Goal: Information Seeking & Learning: Learn about a topic

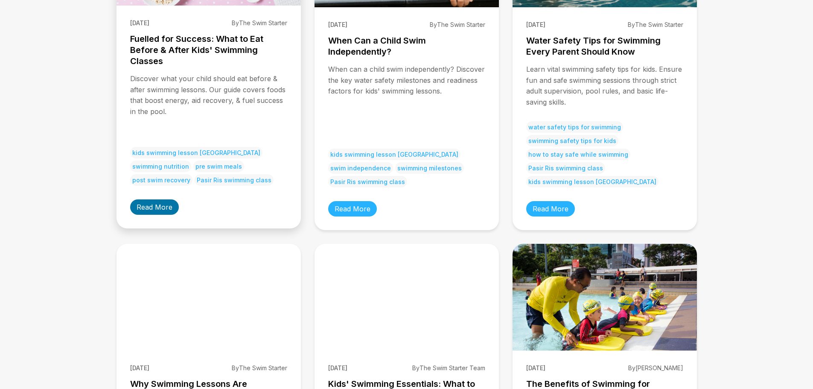
scroll to position [228, 0]
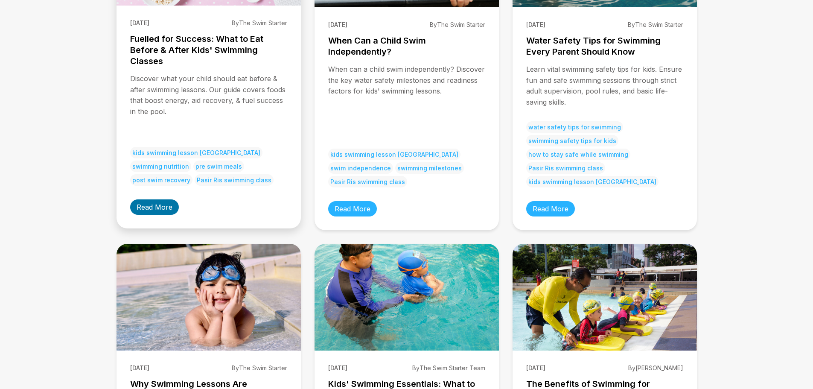
click at [162, 202] on link "Read More" at bounding box center [154, 206] width 49 height 15
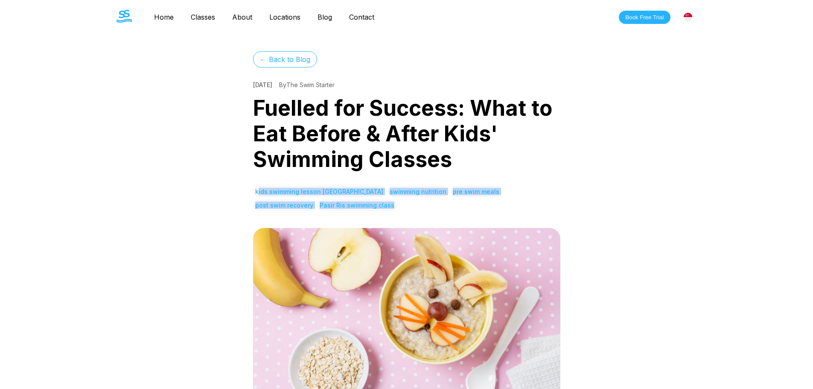
drag, startPoint x: 335, startPoint y: 210, endPoint x: 246, endPoint y: 185, distance: 92.1
click at [327, 20] on link "Blog" at bounding box center [325, 17] width 32 height 9
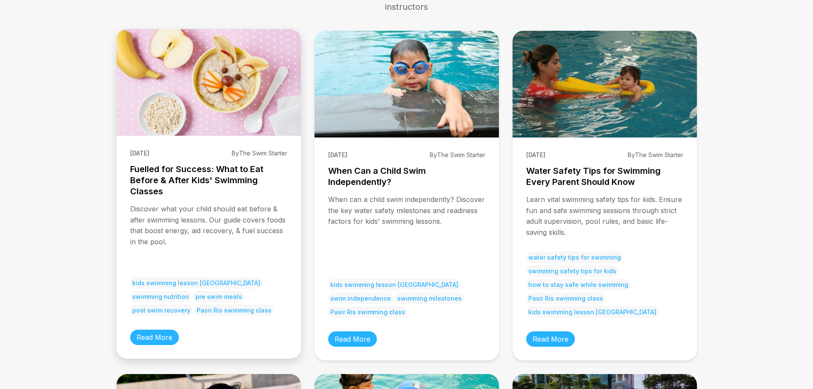
scroll to position [114, 0]
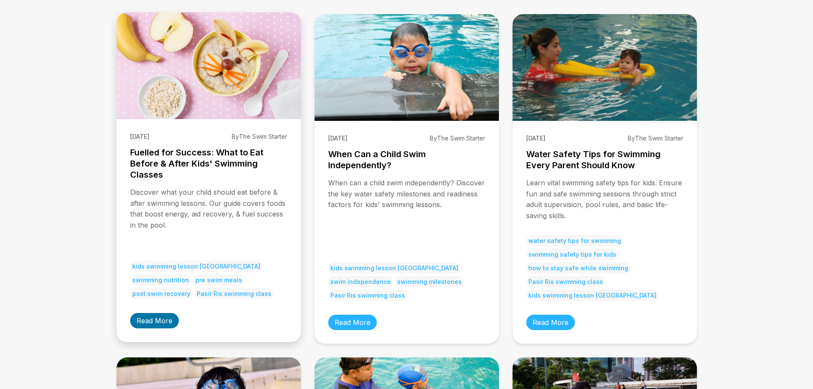
click at [150, 318] on link "Read More" at bounding box center [154, 320] width 49 height 15
